Goal: Task Accomplishment & Management: Use online tool/utility

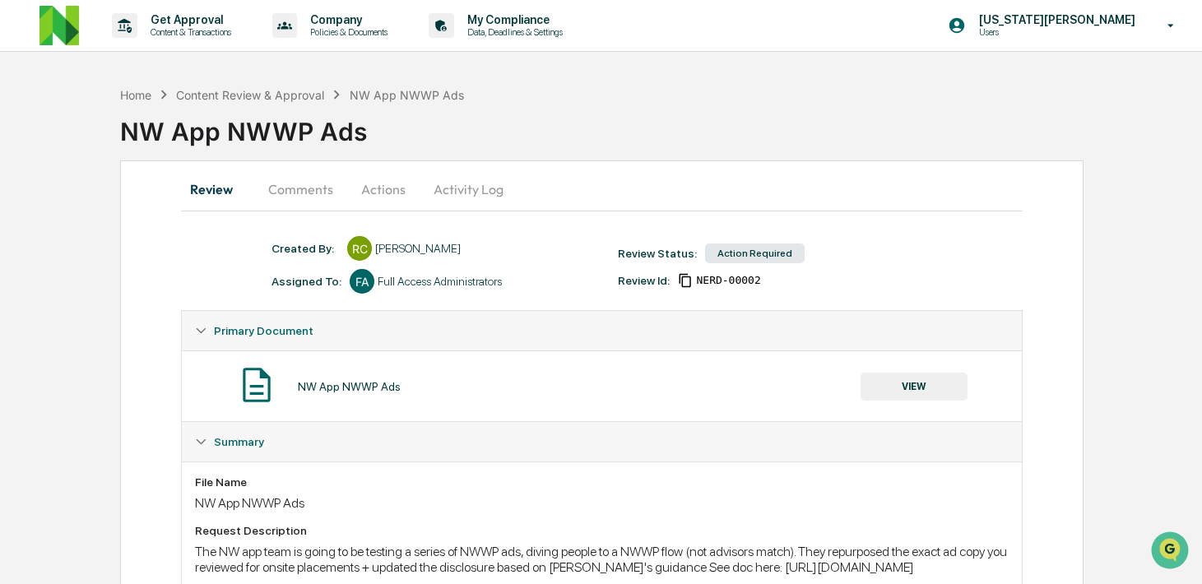
click at [423, 249] on div "[PERSON_NAME]" at bounding box center [418, 248] width 86 height 13
click at [293, 203] on button "Comments" at bounding box center [300, 189] width 91 height 39
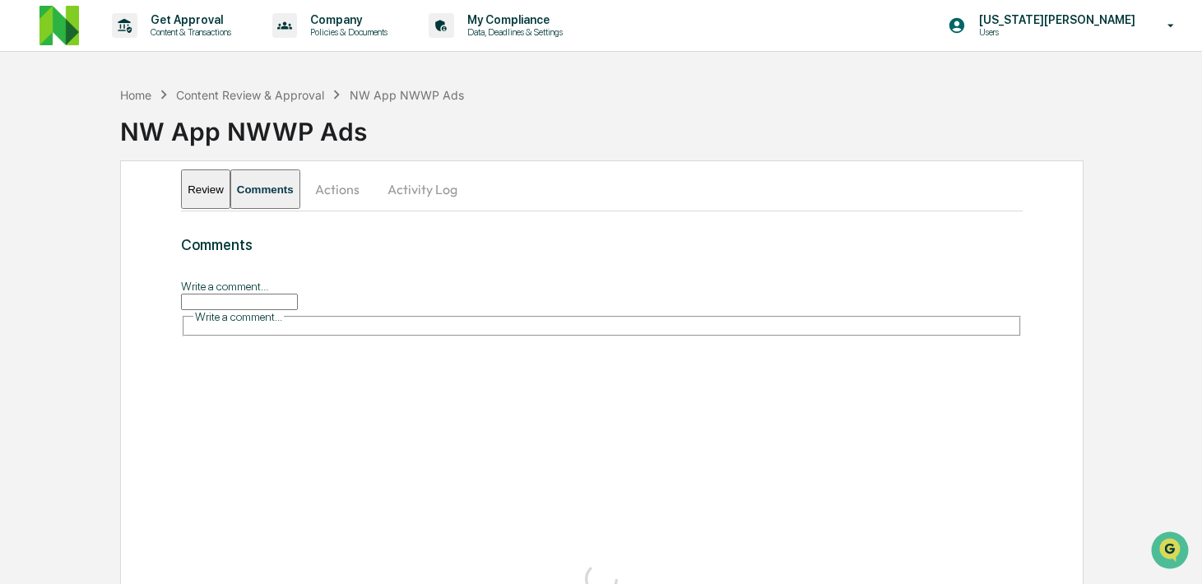
click at [374, 204] on button "Actions" at bounding box center [337, 189] width 74 height 39
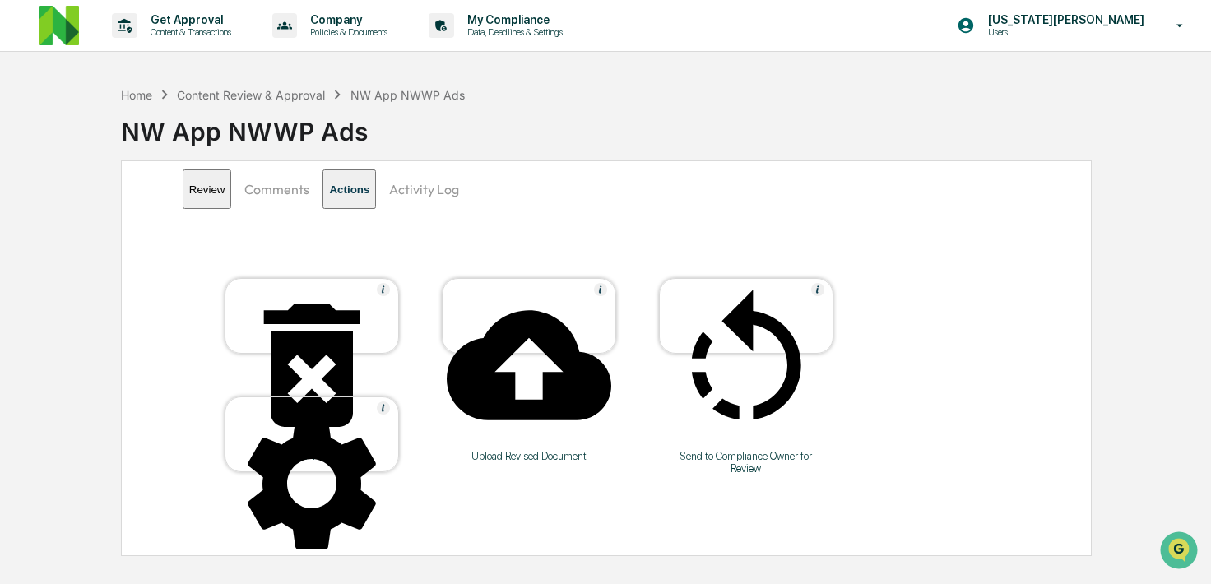
click at [279, 184] on button "Comments" at bounding box center [276, 189] width 91 height 39
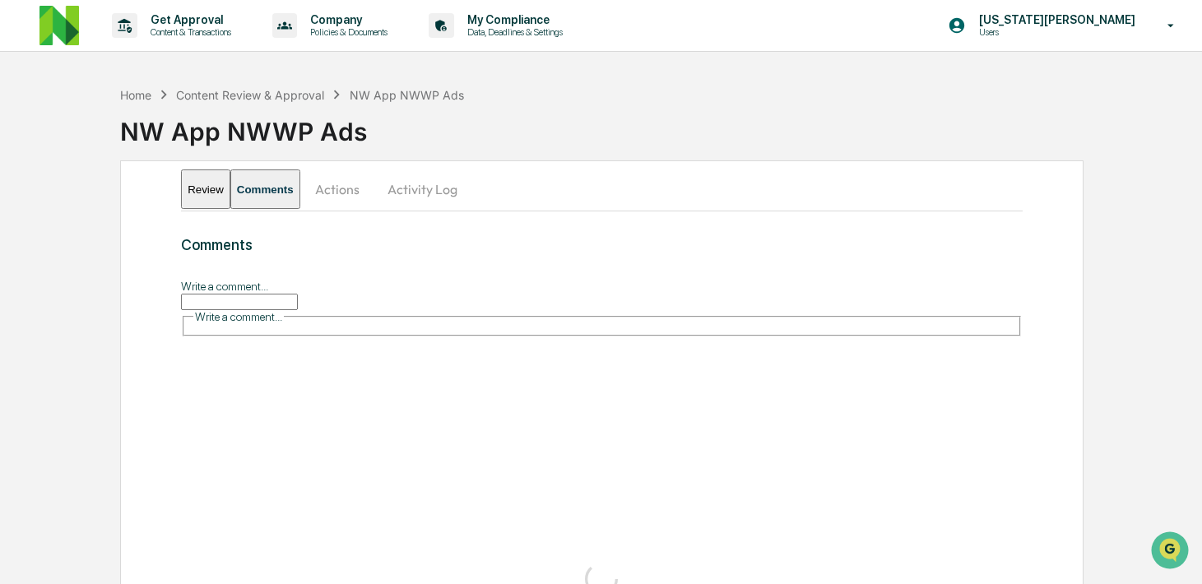
click at [218, 191] on button "Review" at bounding box center [205, 189] width 49 height 39
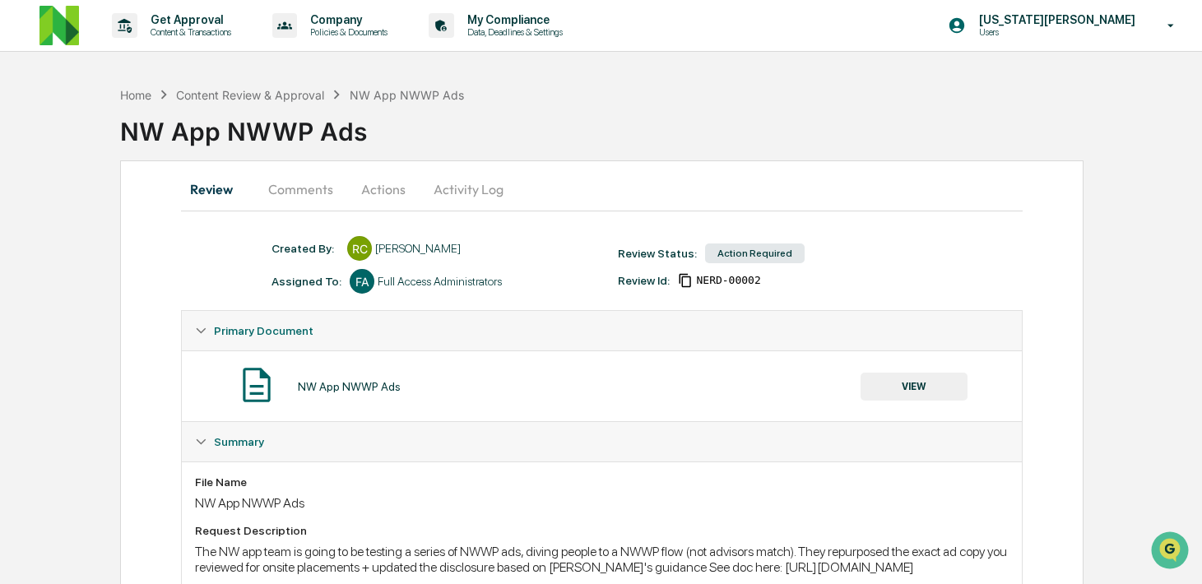
click at [374, 388] on div "NW App NWWP Ads" at bounding box center [349, 386] width 103 height 13
click at [920, 380] on button "VIEW" at bounding box center [914, 387] width 107 height 28
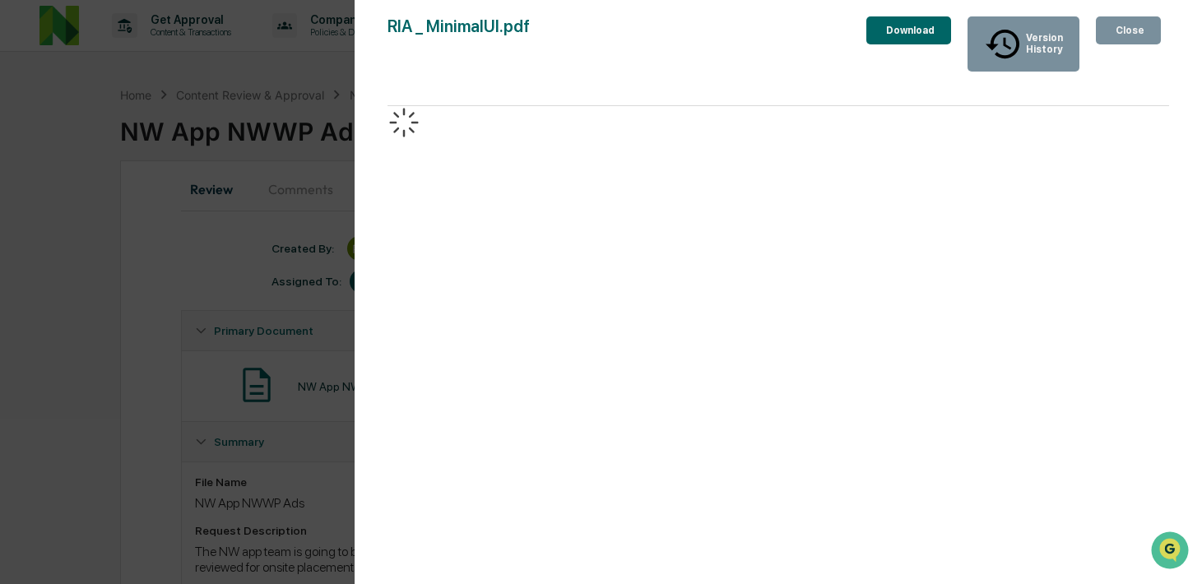
click at [1117, 30] on div "Close" at bounding box center [1129, 31] width 32 height 12
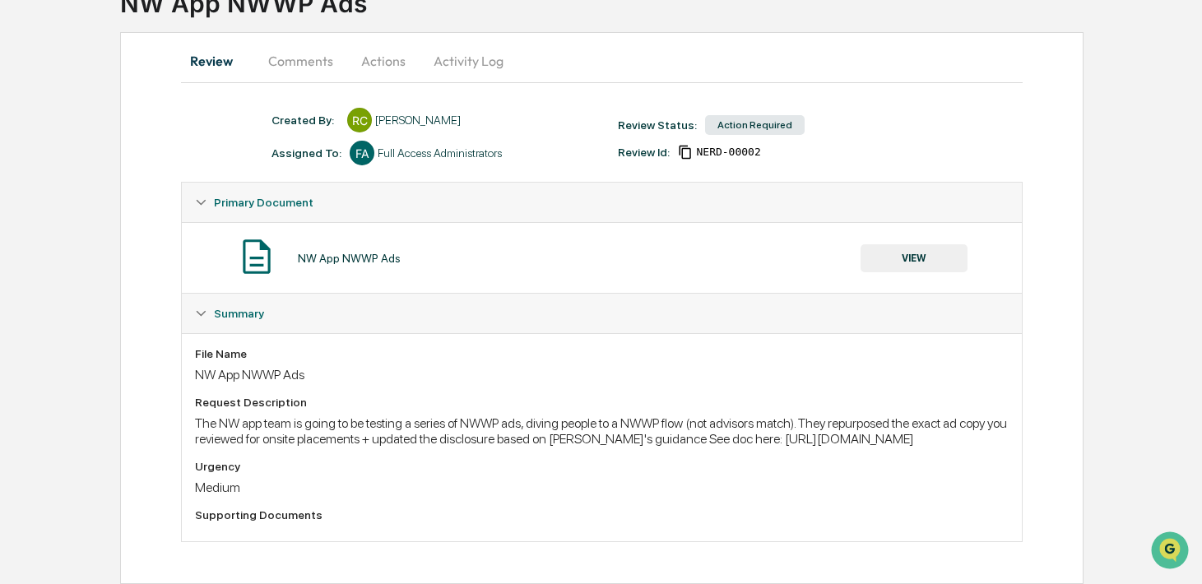
scroll to position [142, 0]
click at [739, 115] on div "Action Required" at bounding box center [755, 125] width 100 height 20
click at [289, 46] on button "Comments" at bounding box center [300, 60] width 91 height 39
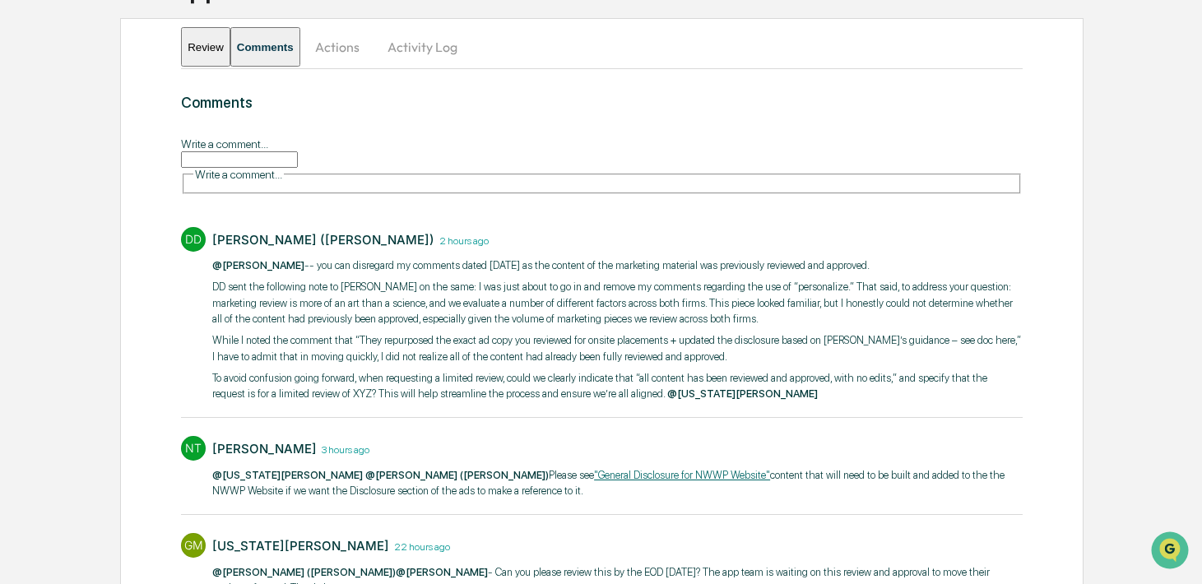
click at [385, 181] on div "Comments Write a comment... Write a comment... DD [PERSON_NAME] ([PERSON_NAME])…" at bounding box center [602, 348] width 842 height 508
click at [298, 151] on input "Write a comment..." at bounding box center [239, 159] width 117 height 16
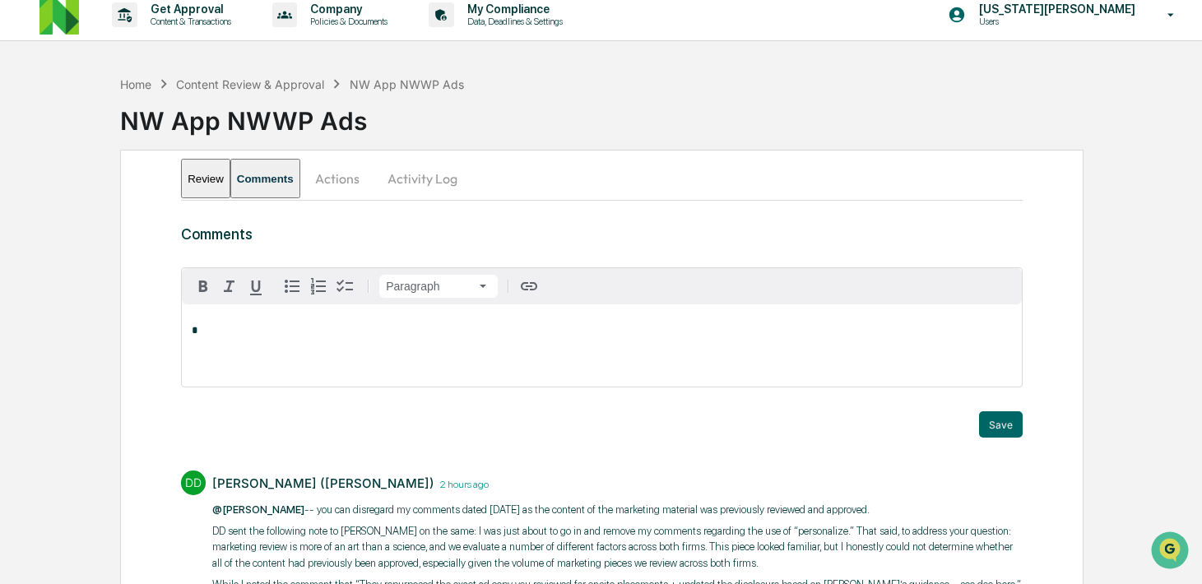
scroll to position [0, 0]
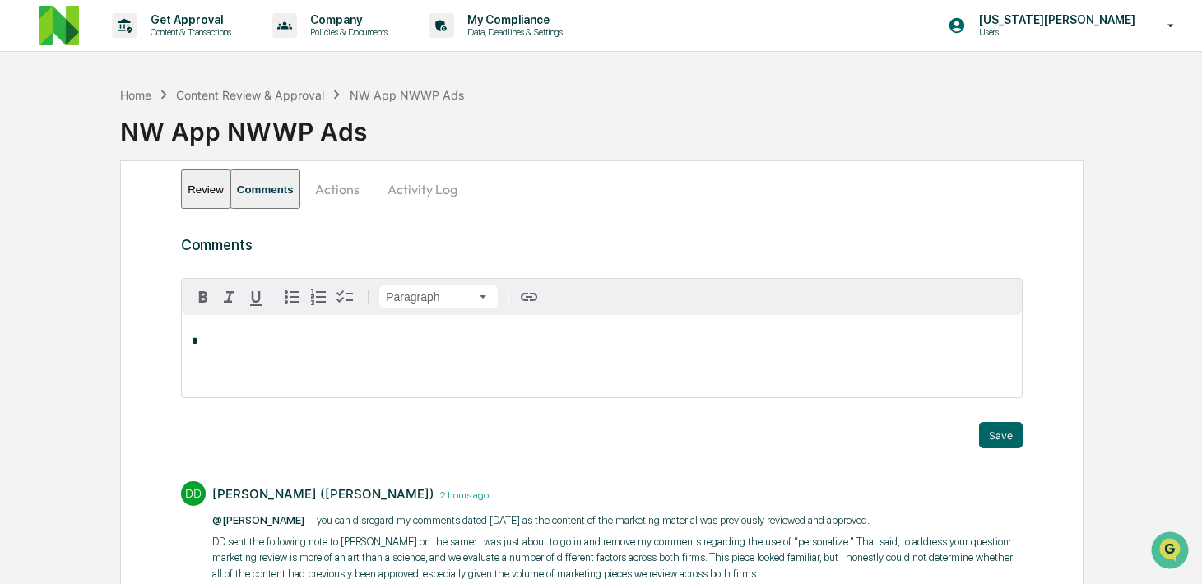
click at [216, 197] on button "Review" at bounding box center [205, 189] width 49 height 39
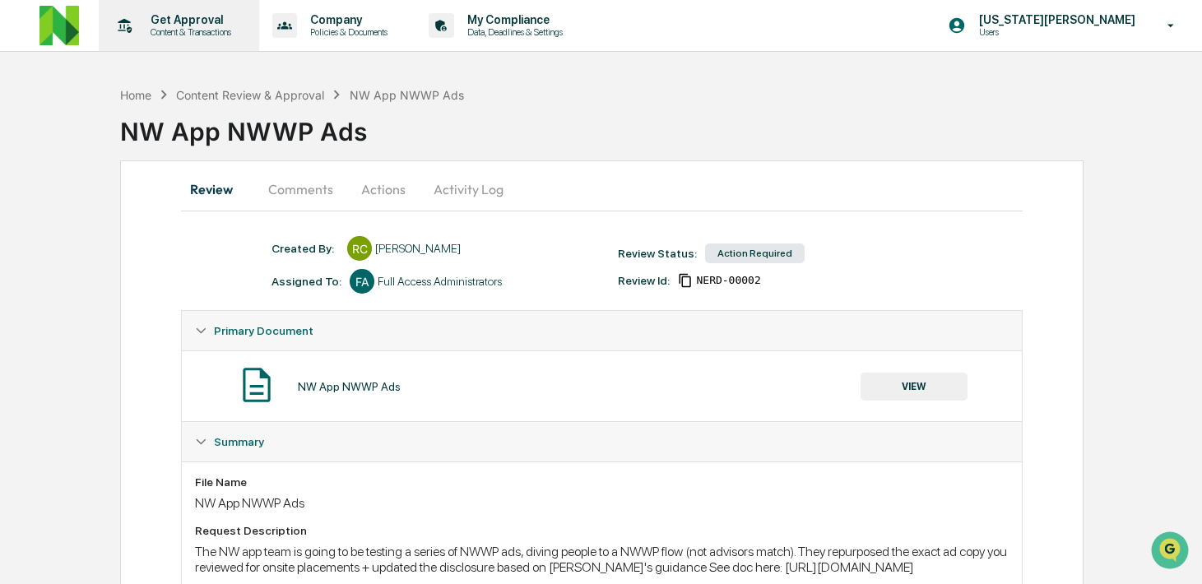
click at [168, 48] on div "Get Approval Content & Transactions" at bounding box center [177, 25] width 144 height 51
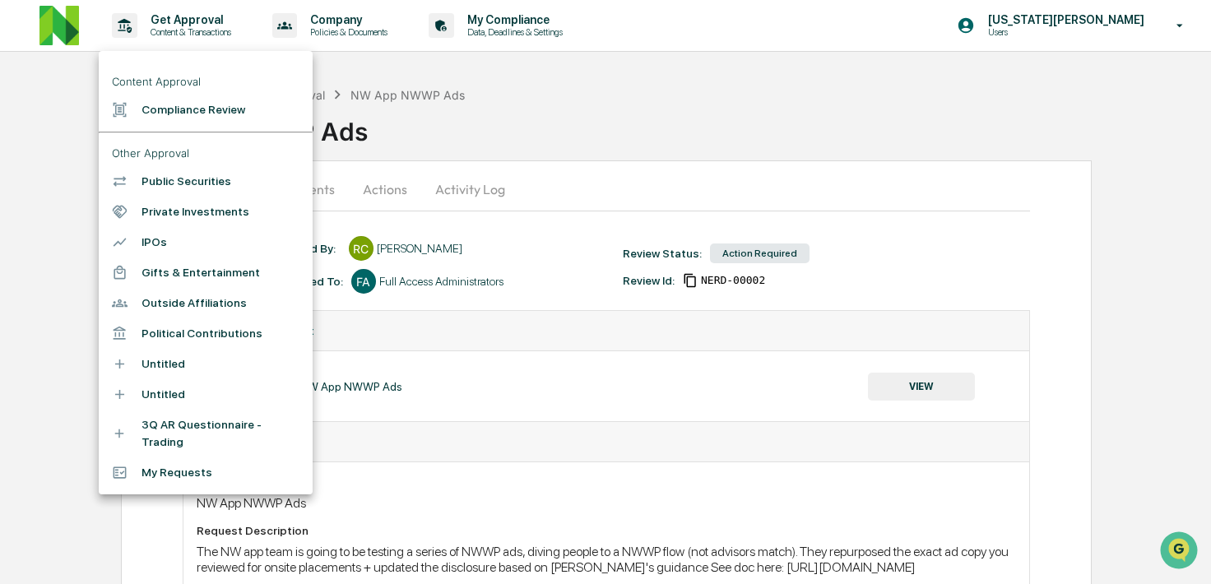
click at [219, 113] on li "Compliance Review" at bounding box center [206, 110] width 214 height 30
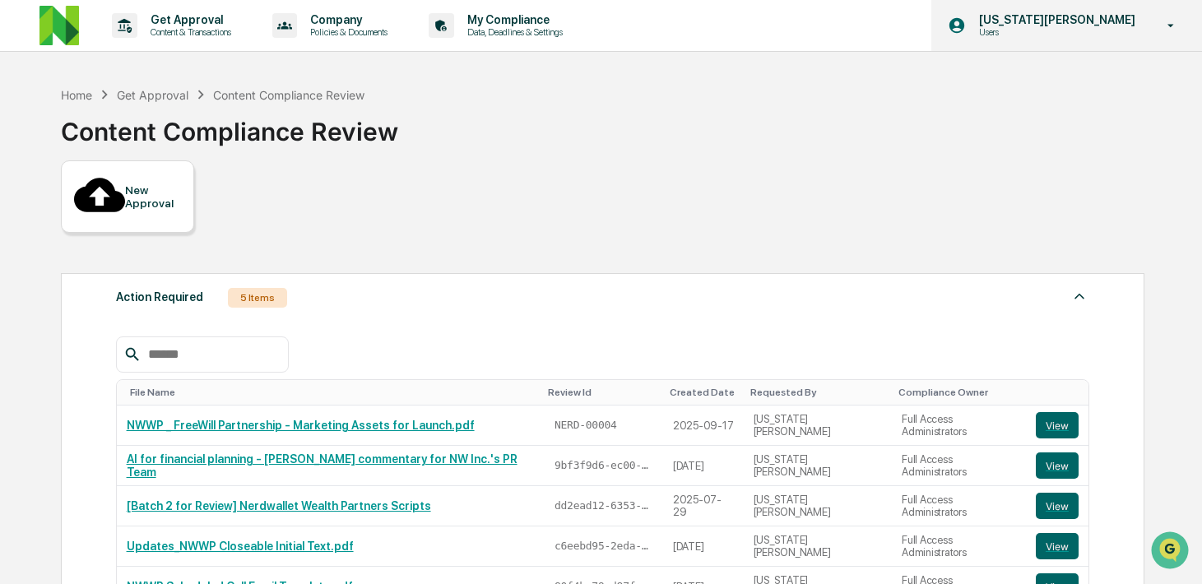
click at [1061, 36] on p "Users" at bounding box center [1046, 32] width 161 height 12
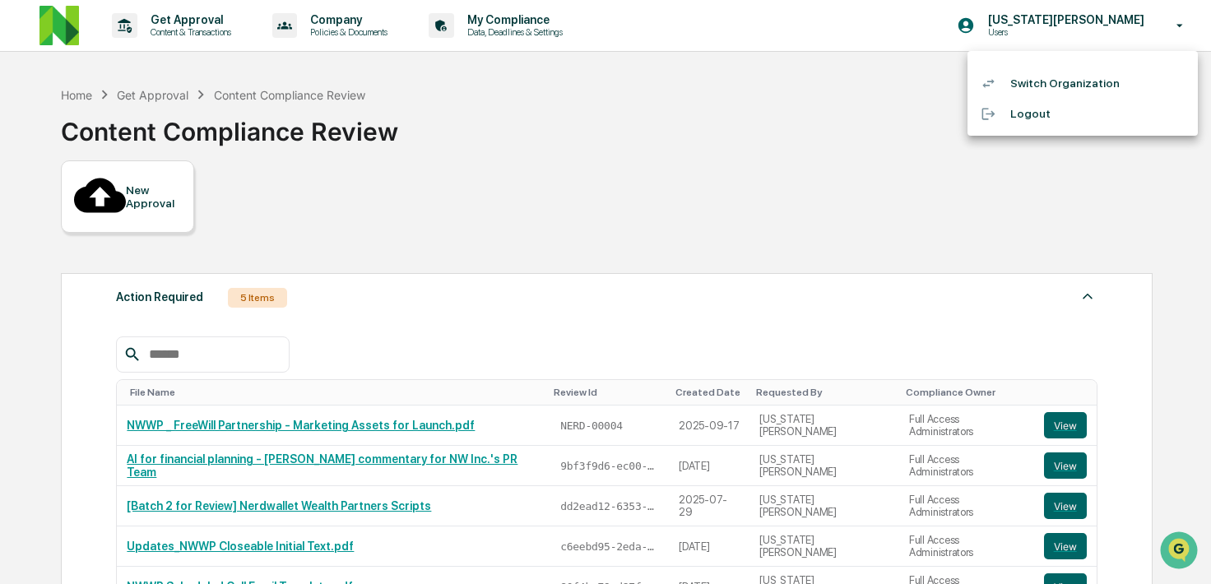
click at [1050, 81] on li "Switch Organization" at bounding box center [1083, 83] width 230 height 30
